Goal: Check status: Check status

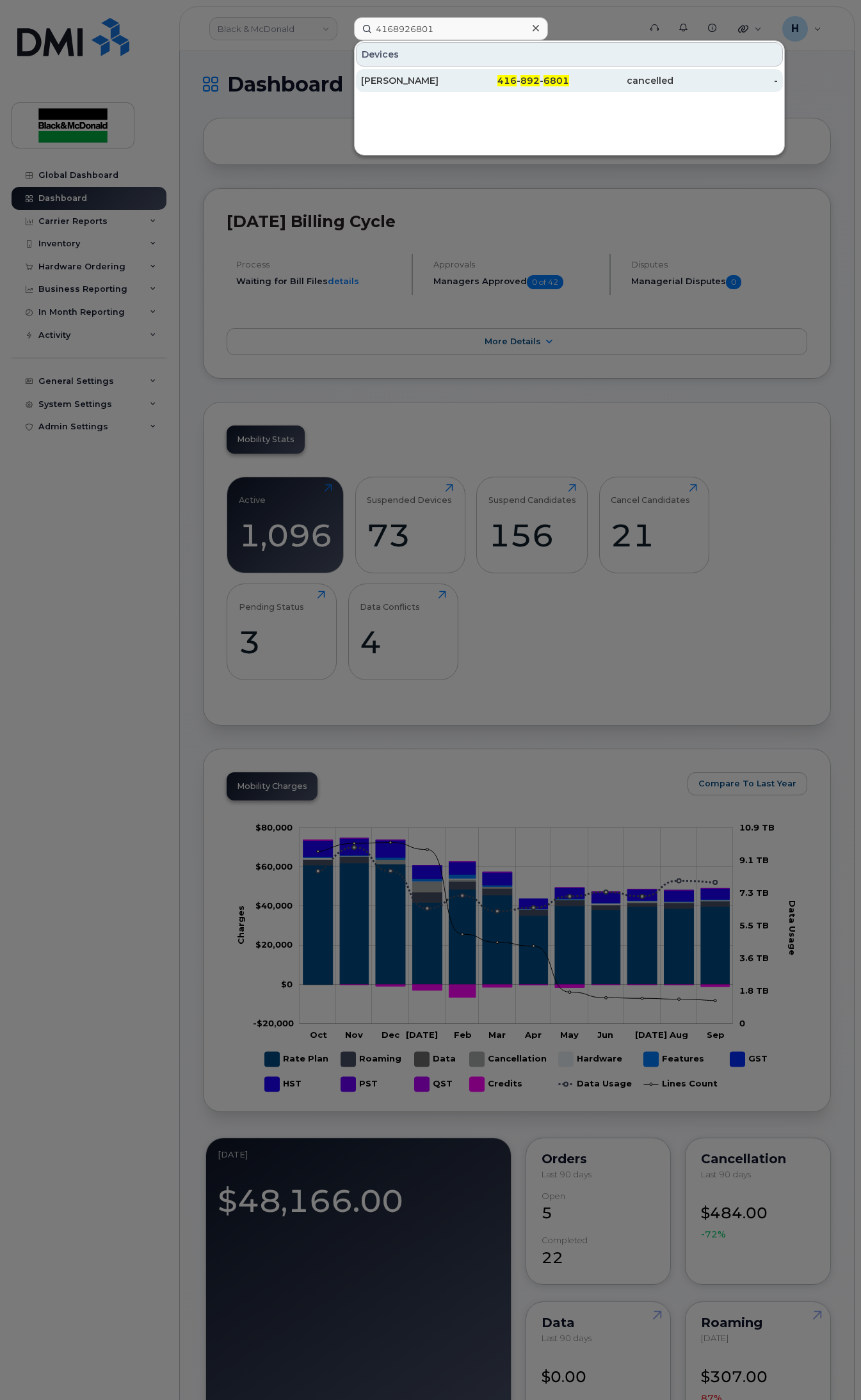
type input "4168926801"
click at [404, 77] on div "[PERSON_NAME]" at bounding box center [413, 81] width 104 height 13
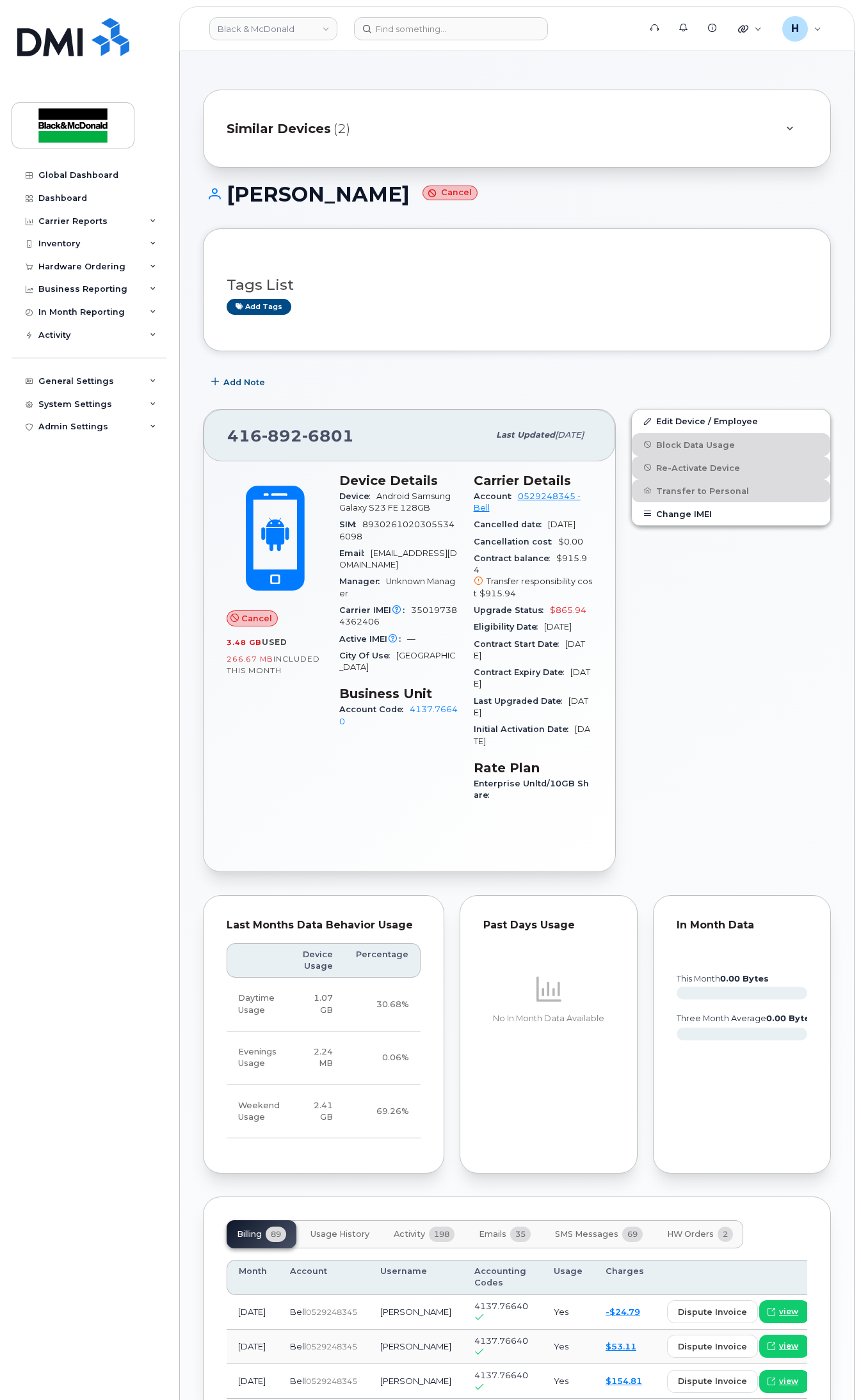
click at [759, 129] on div "Similar Devices (2)" at bounding box center [499, 128] width 544 height 31
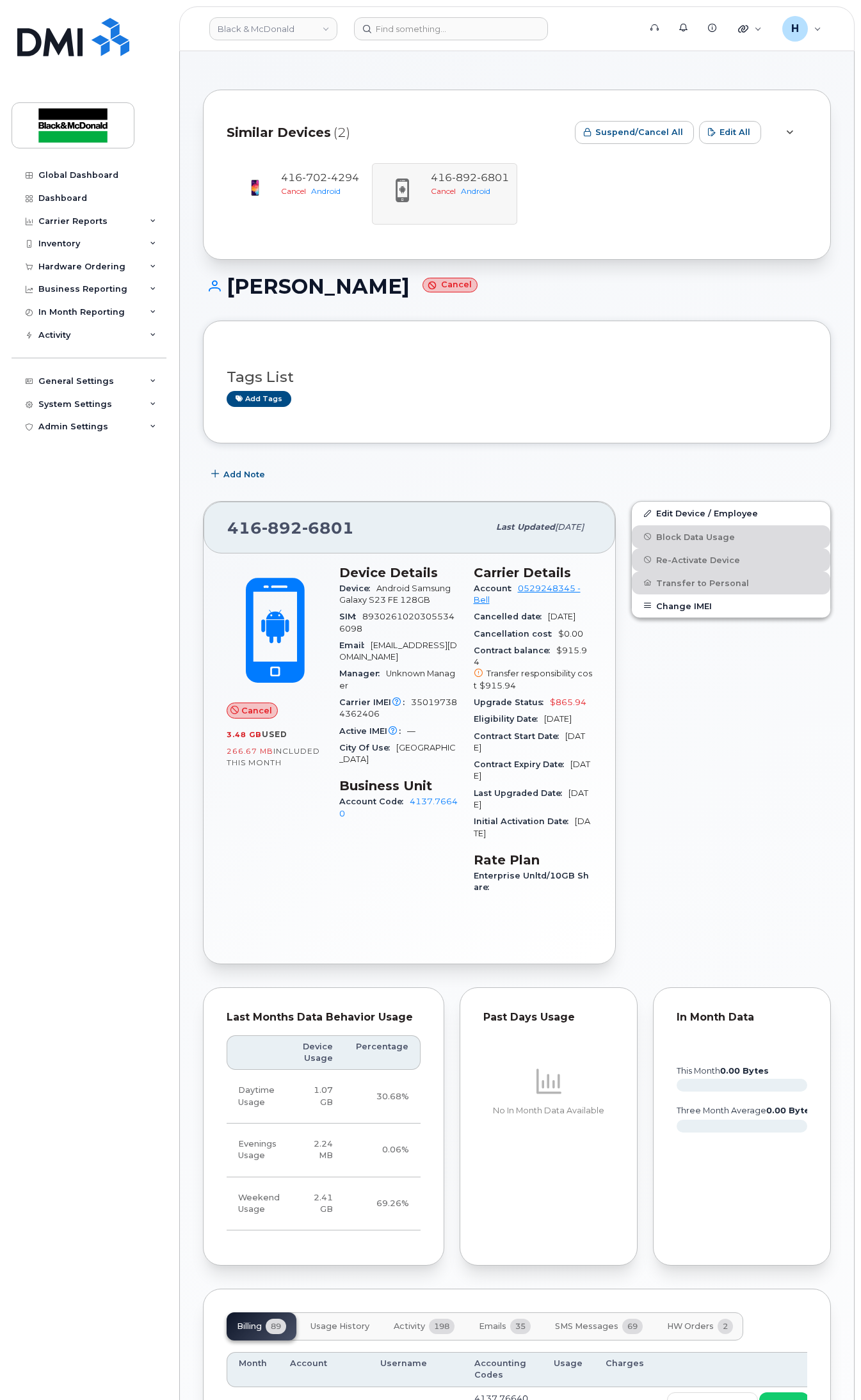
click at [786, 130] on icon at bounding box center [789, 133] width 7 height 9
